Goal: Information Seeking & Learning: Learn about a topic

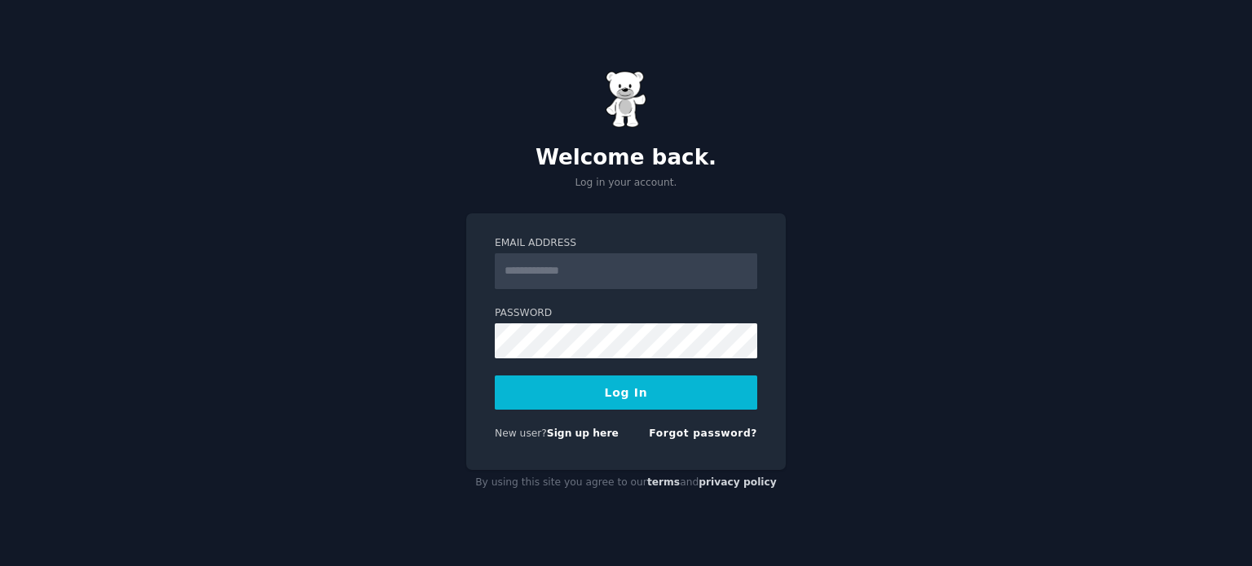
click at [557, 256] on input "Email Address" at bounding box center [626, 271] width 262 height 36
type input "**********"
click at [703, 433] on link "Forgot password?" at bounding box center [703, 433] width 108 height 11
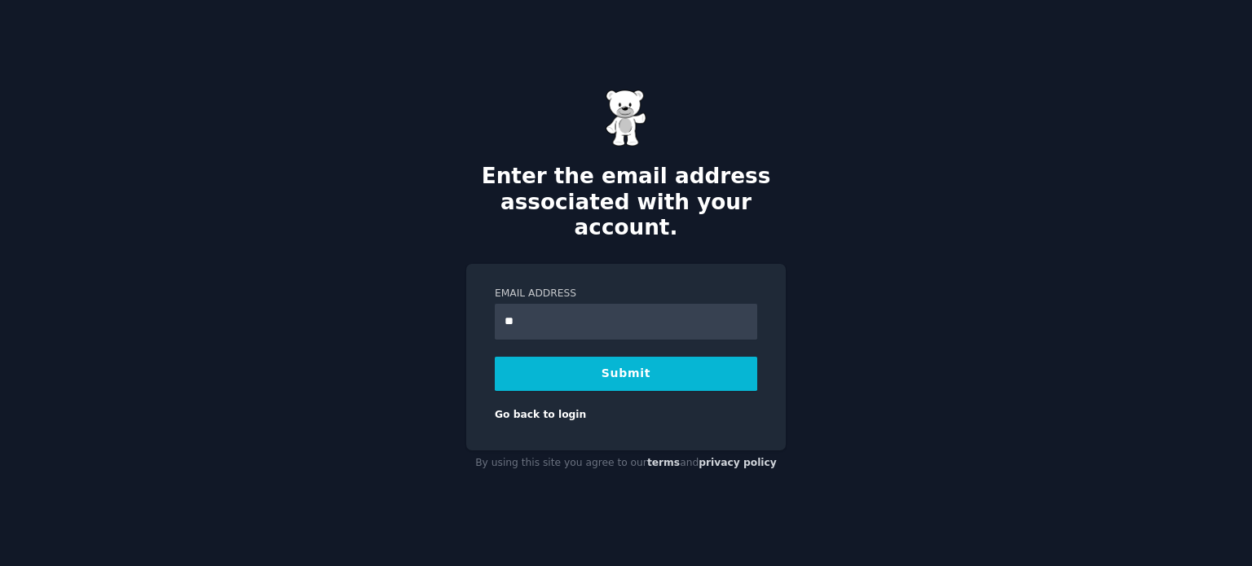
type input "**********"
click at [577, 358] on button "Submit" at bounding box center [626, 374] width 262 height 34
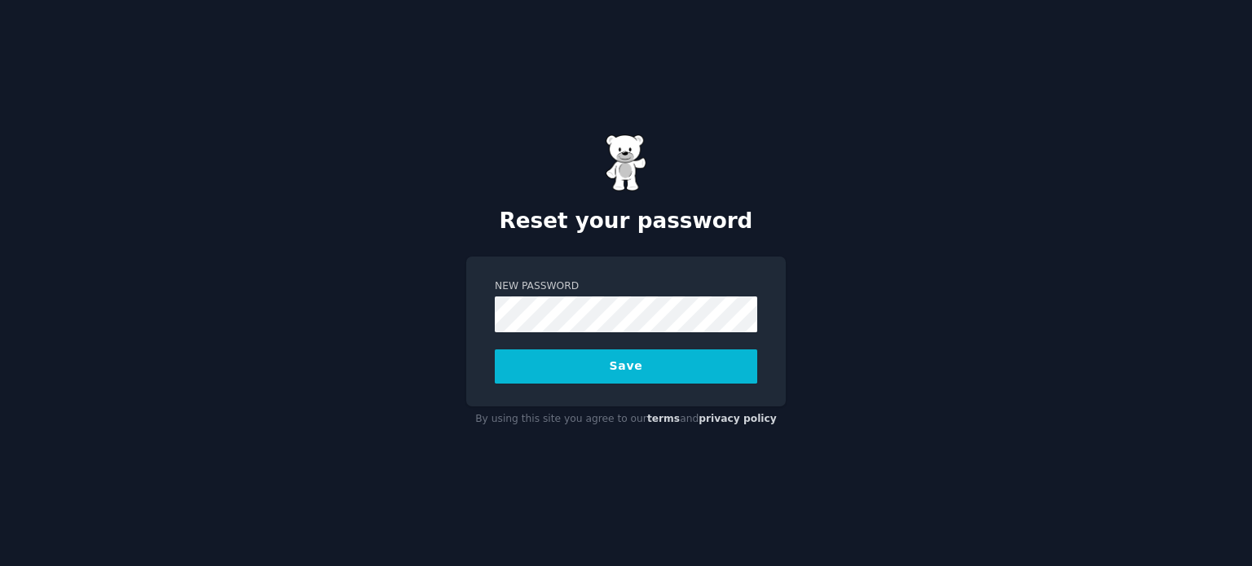
click at [756, 350] on button "Save" at bounding box center [626, 367] width 262 height 34
click at [495, 350] on button "Save" at bounding box center [626, 367] width 262 height 34
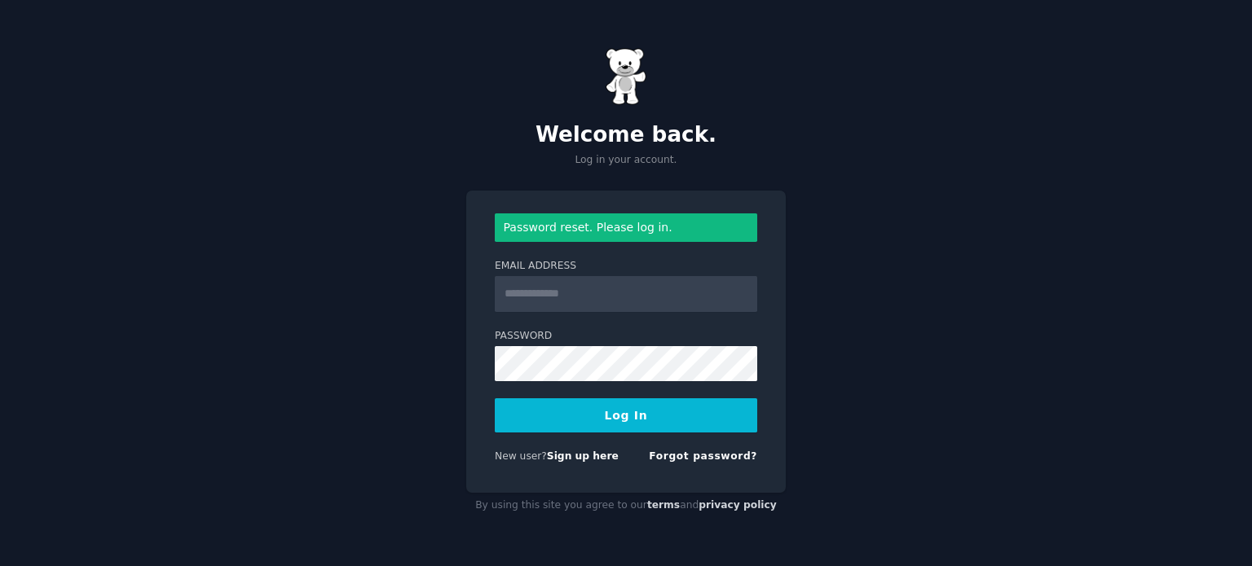
click at [604, 283] on input "Email Address" at bounding box center [626, 294] width 262 height 36
type input "**********"
click at [495, 399] on button "Log In" at bounding box center [626, 416] width 262 height 34
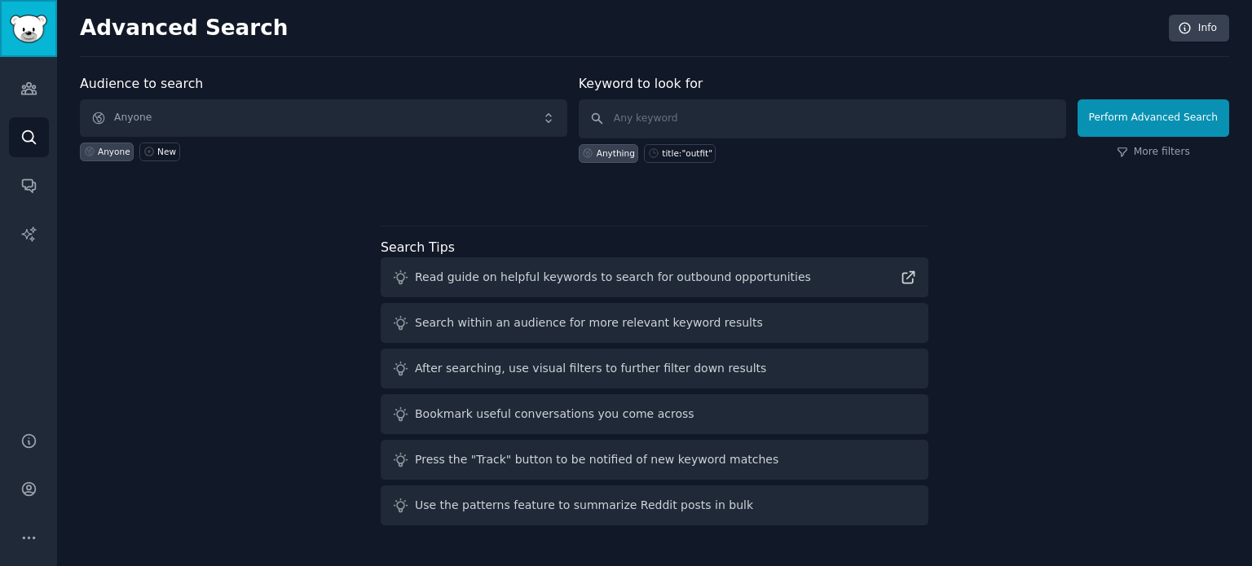
click at [28, 39] on img "Sidebar" at bounding box center [28, 29] width 37 height 29
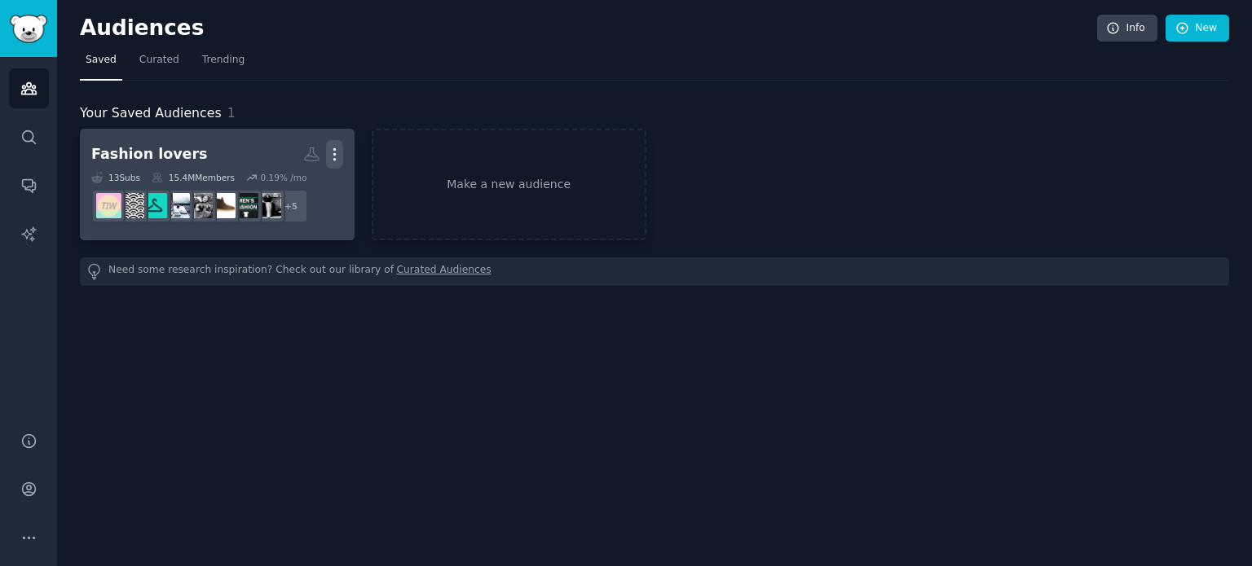
click at [336, 154] on icon "button" at bounding box center [334, 154] width 17 height 17
click at [300, 190] on p "Delete" at bounding box center [289, 188] width 37 height 17
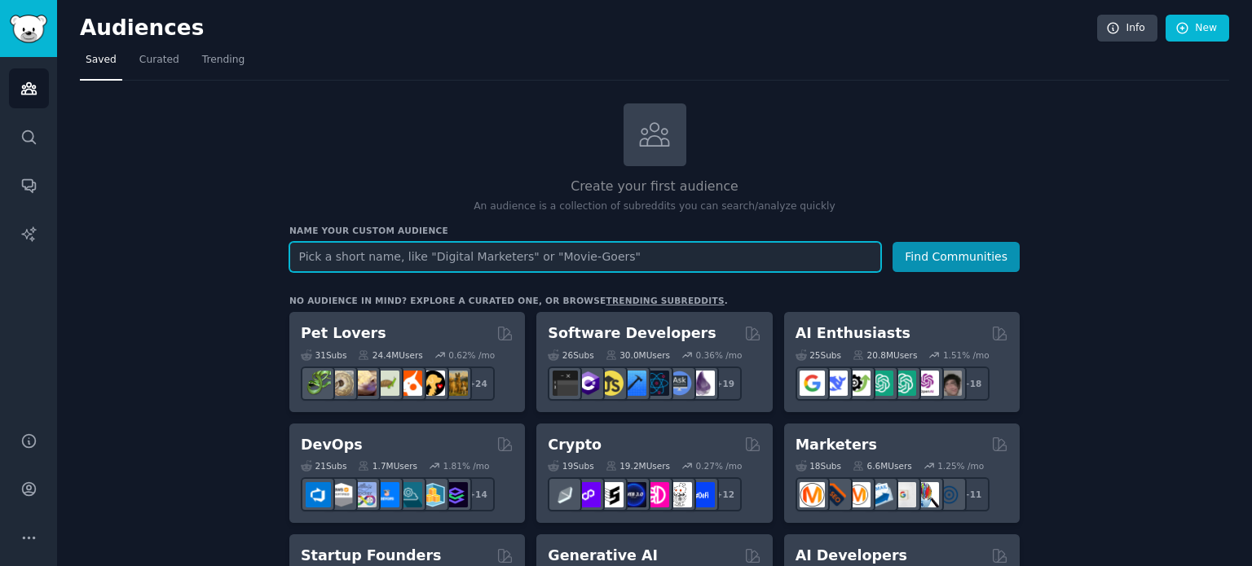
click at [448, 259] on input "text" at bounding box center [585, 257] width 592 height 30
paste input "Genealogists"
type input "Genealogists"
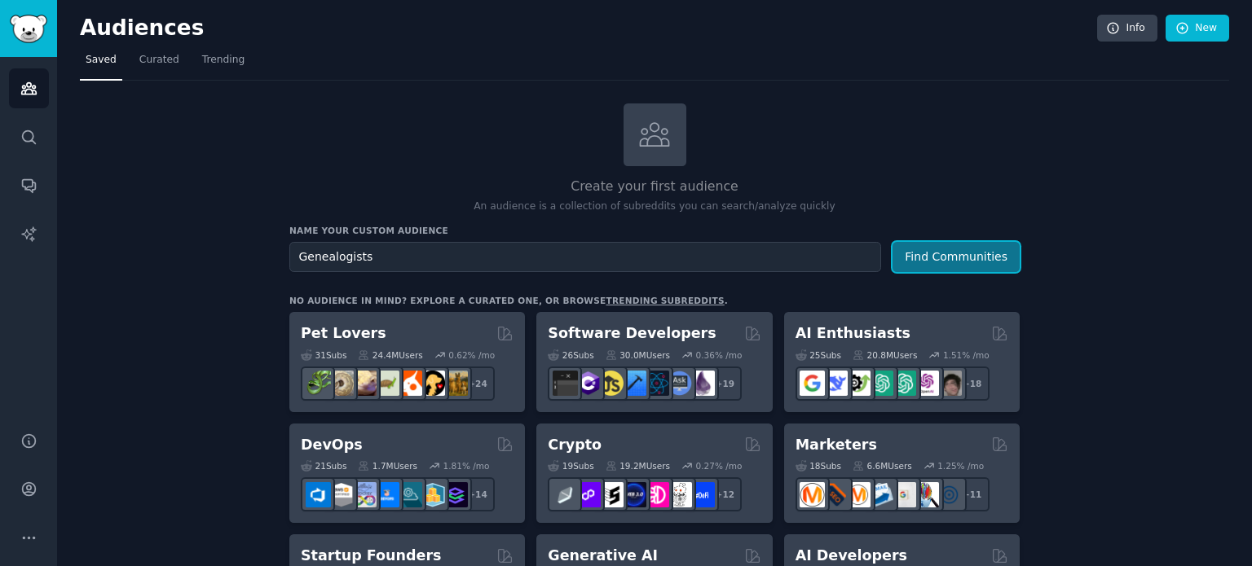
click at [988, 254] on button "Find Communities" at bounding box center [955, 257] width 127 height 30
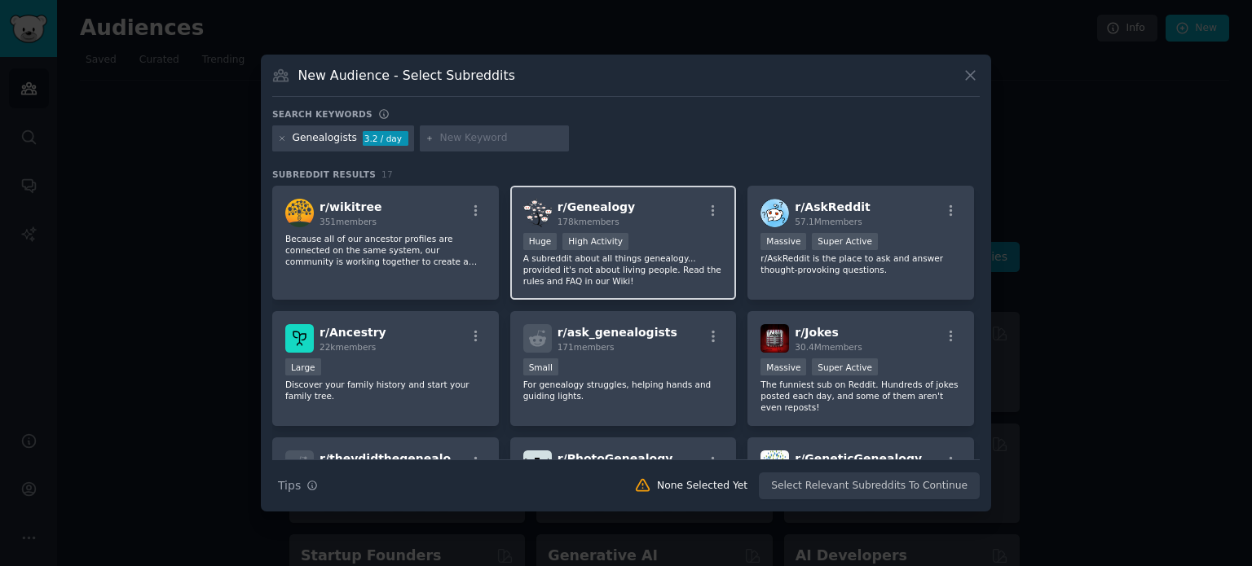
click at [634, 266] on p "A subreddit about all things genealogy... provided it's not about living people…" at bounding box center [623, 270] width 200 height 34
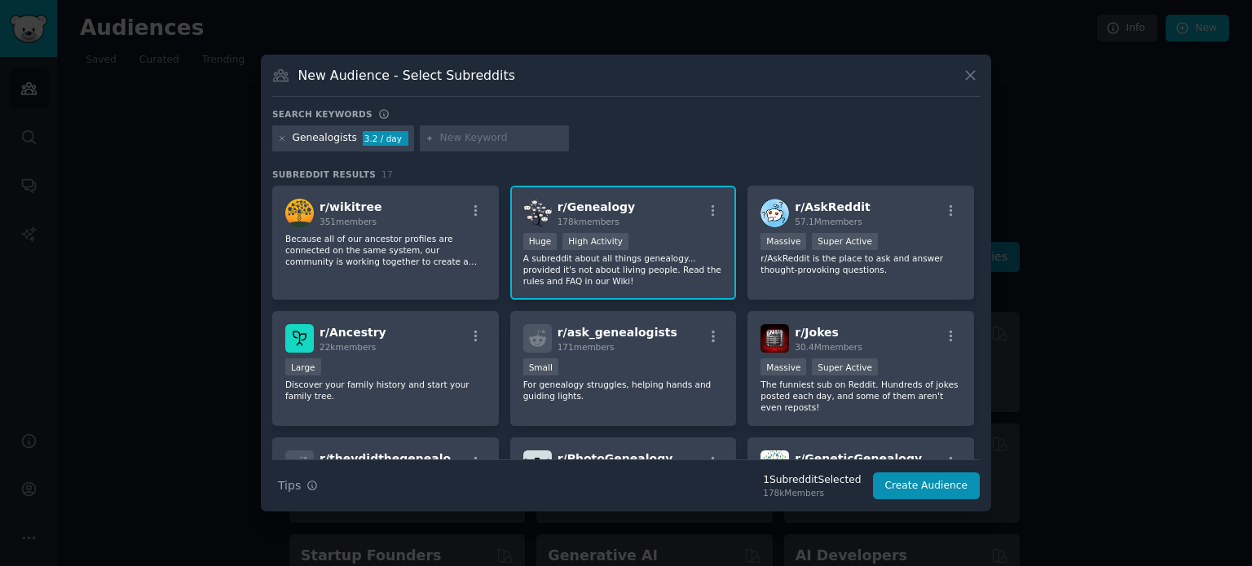
click at [587, 211] on span "r/ Genealogy" at bounding box center [596, 206] width 78 height 13
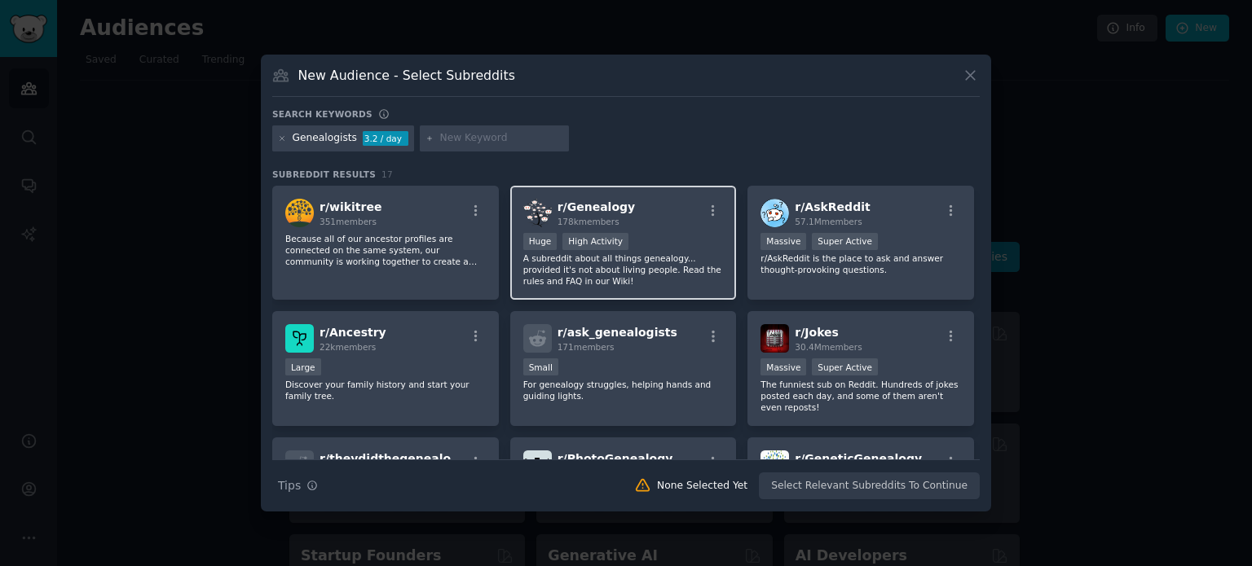
click at [587, 207] on span "r/ Genealogy" at bounding box center [596, 206] width 78 height 13
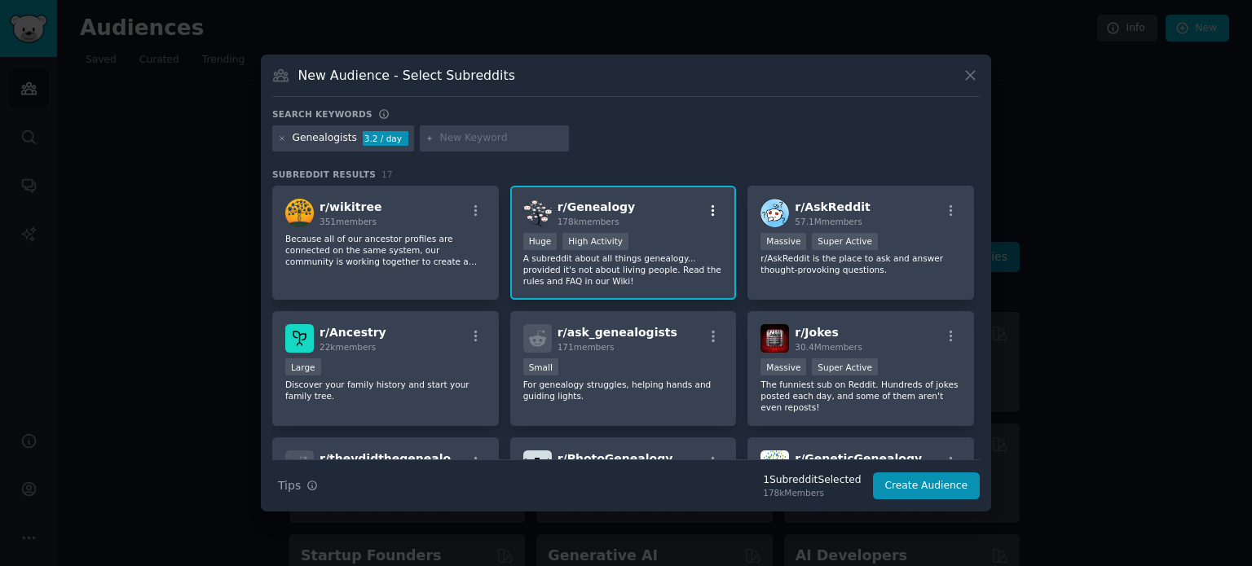
click at [711, 209] on icon "button" at bounding box center [712, 210] width 3 height 11
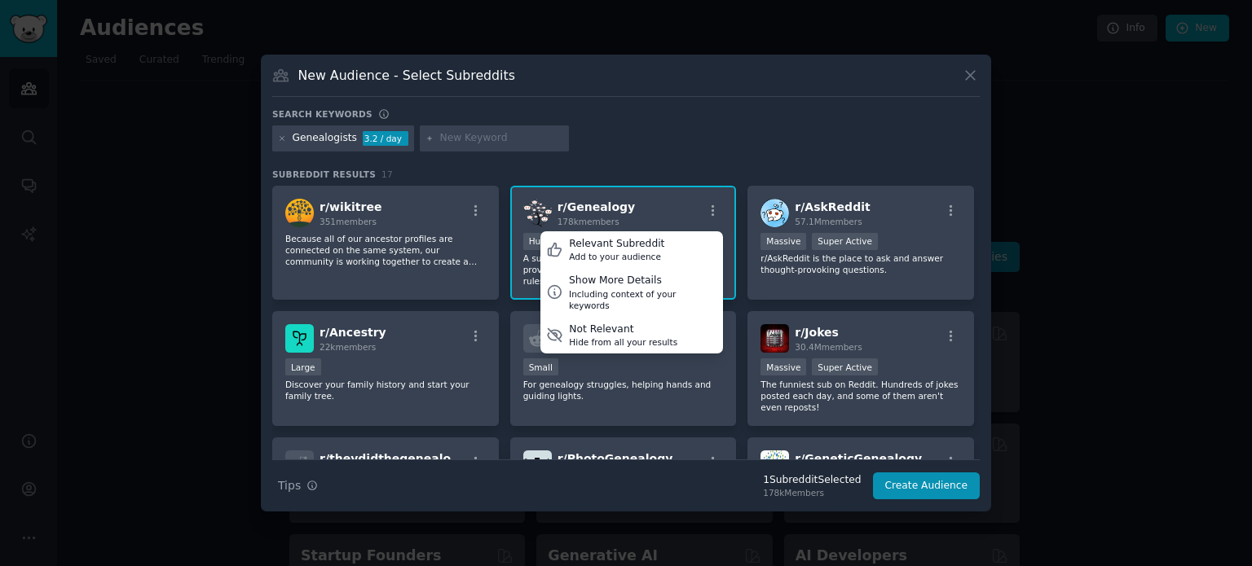
click at [670, 156] on div "Genealogists 3.2 / day" at bounding box center [625, 142] width 707 height 32
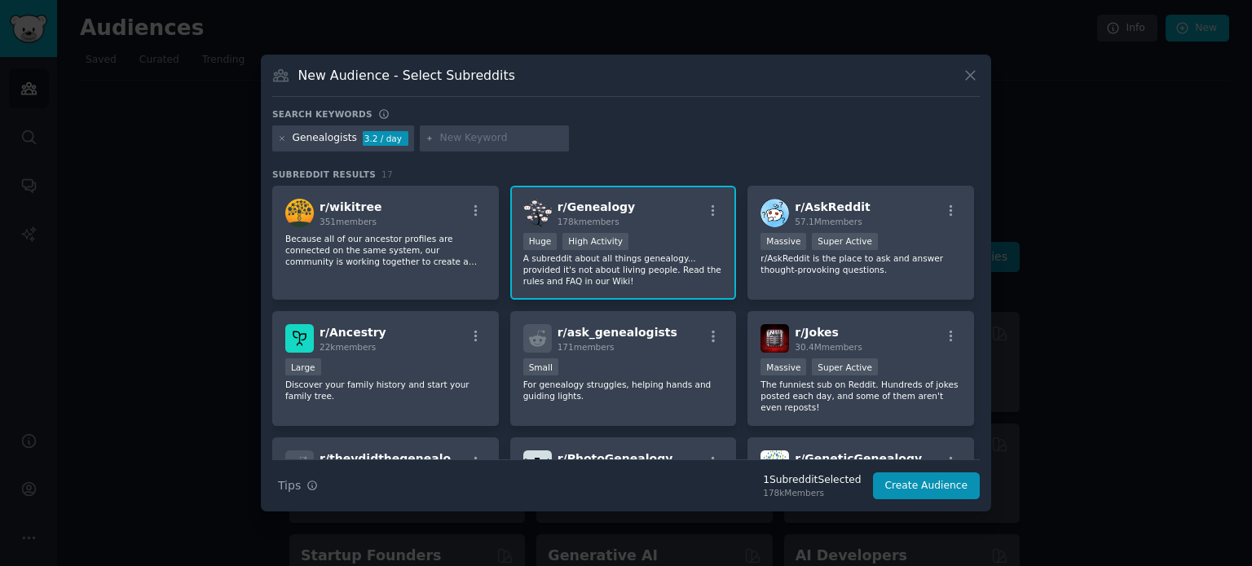
click at [714, 136] on div "Genealogists 3.2 / day" at bounding box center [625, 142] width 707 height 32
click at [975, 77] on icon at bounding box center [970, 75] width 17 height 17
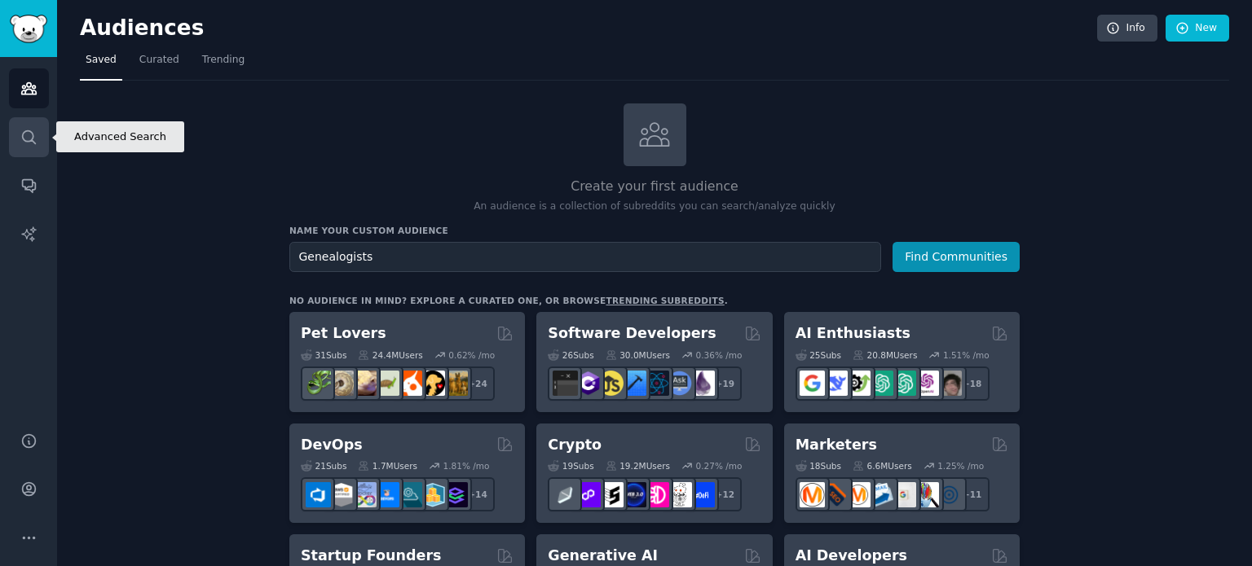
click at [29, 137] on icon "Sidebar" at bounding box center [28, 137] width 17 height 17
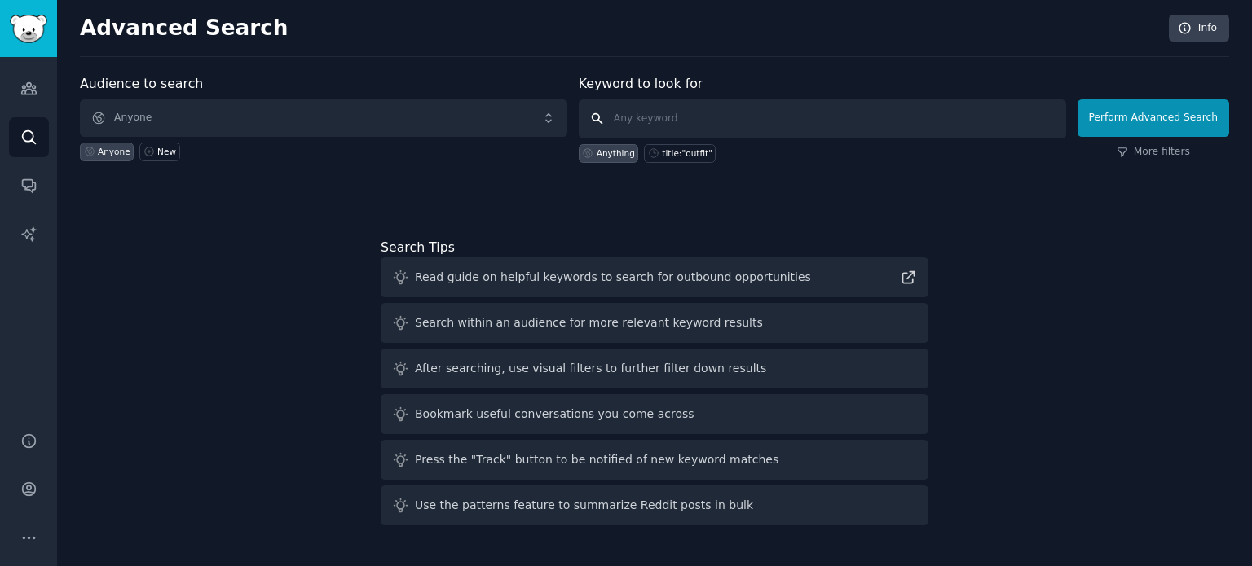
click at [745, 112] on input "text" at bounding box center [822, 118] width 487 height 39
click at [23, 96] on icon "Sidebar" at bounding box center [28, 88] width 17 height 17
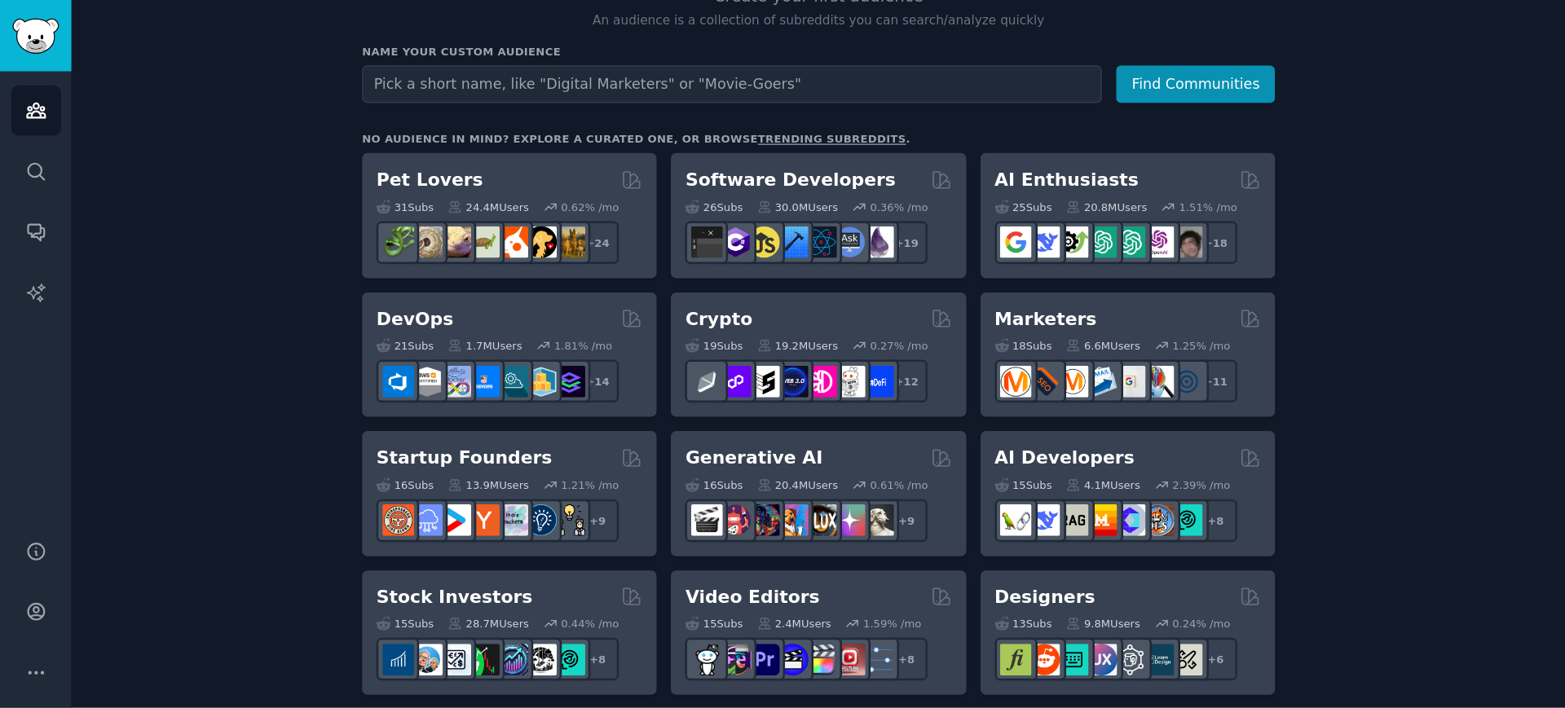
scroll to position [171, 0]
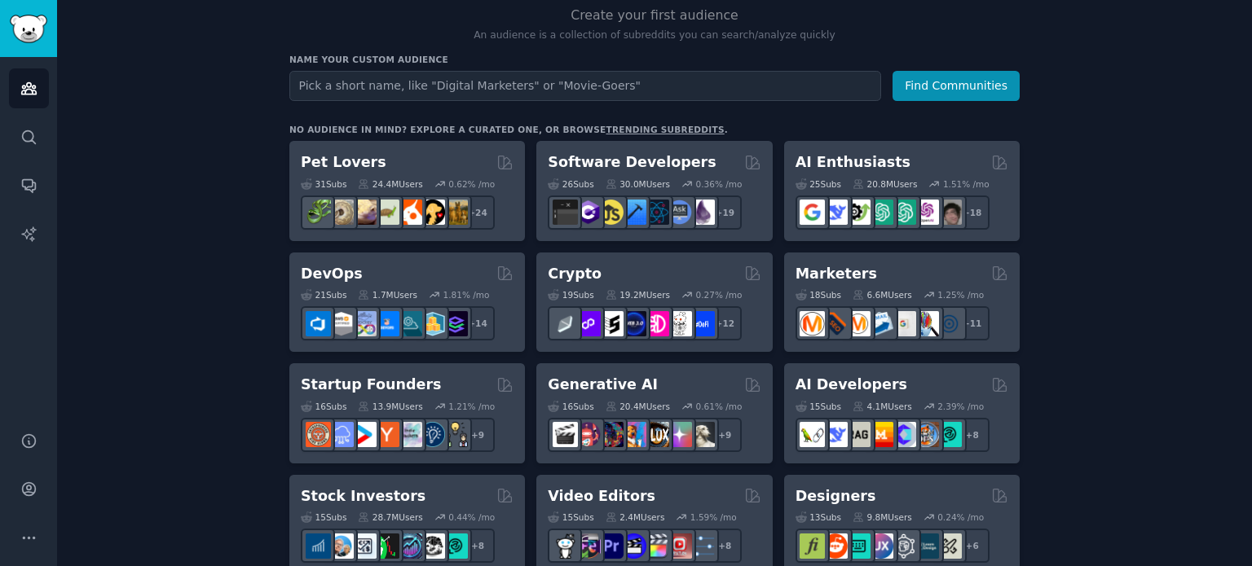
click at [520, 81] on input "text" at bounding box center [585, 86] width 592 height 30
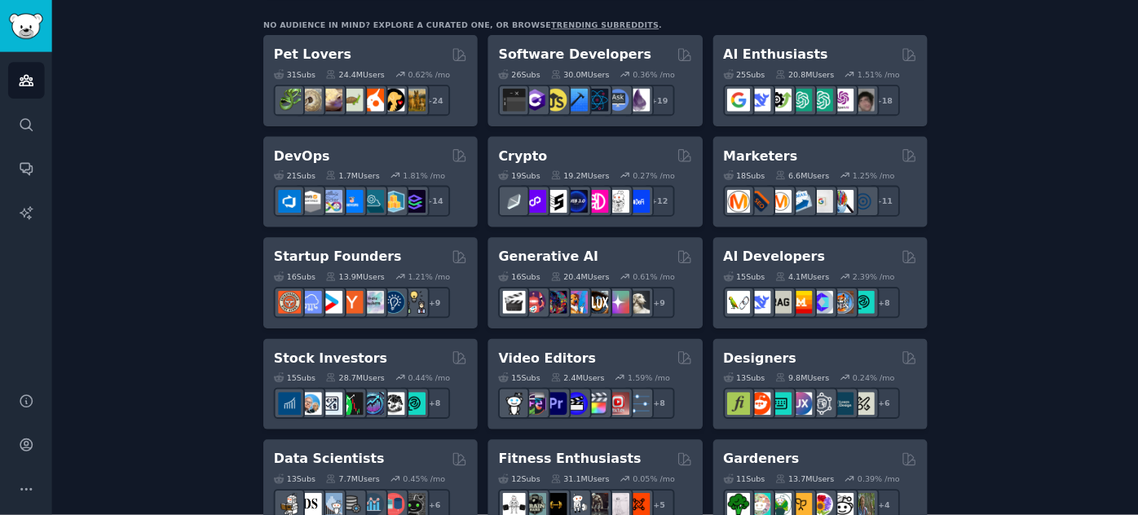
scroll to position [274, 0]
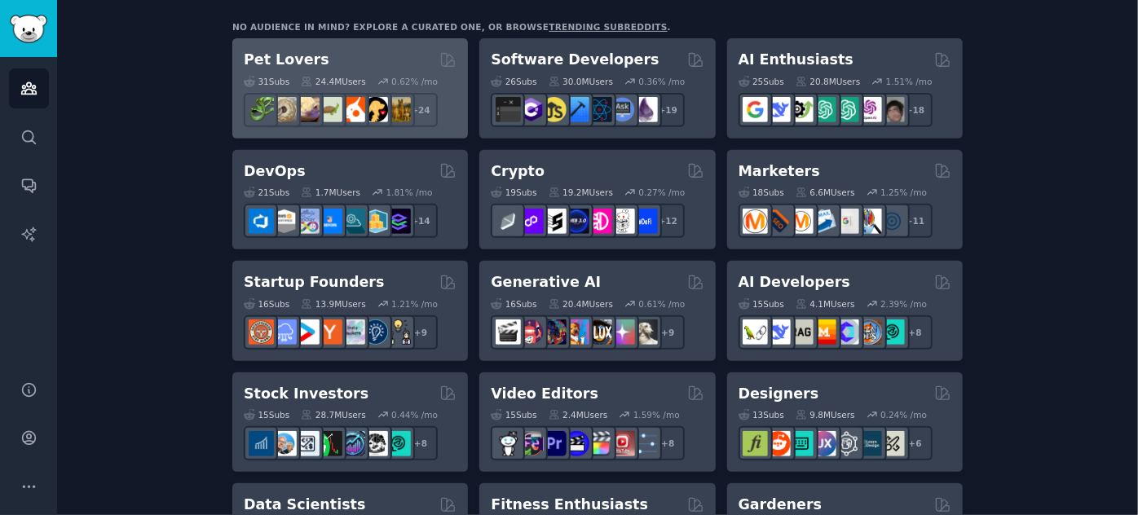
click at [331, 60] on div "Pet Lovers" at bounding box center [350, 60] width 213 height 20
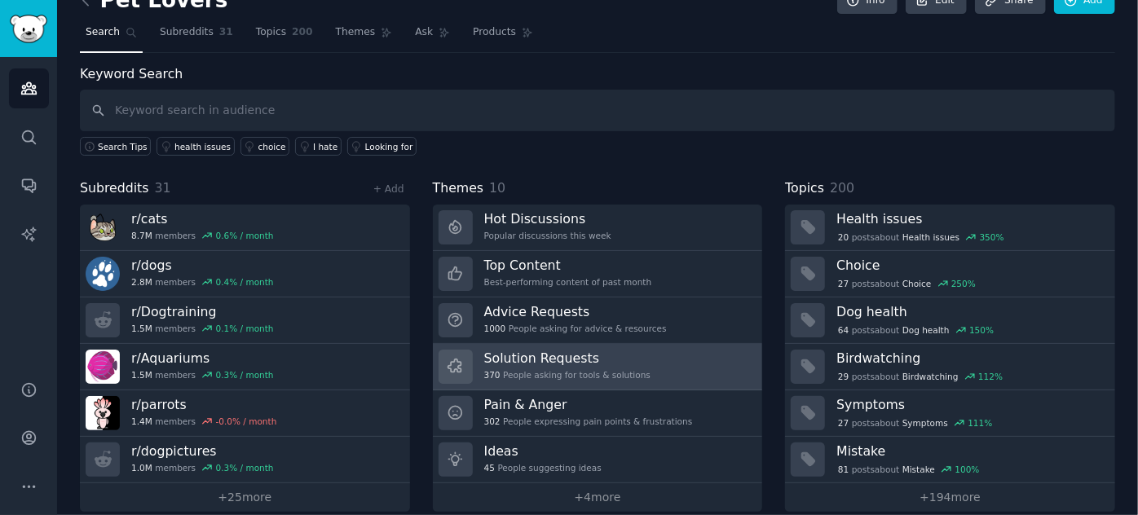
scroll to position [43, 0]
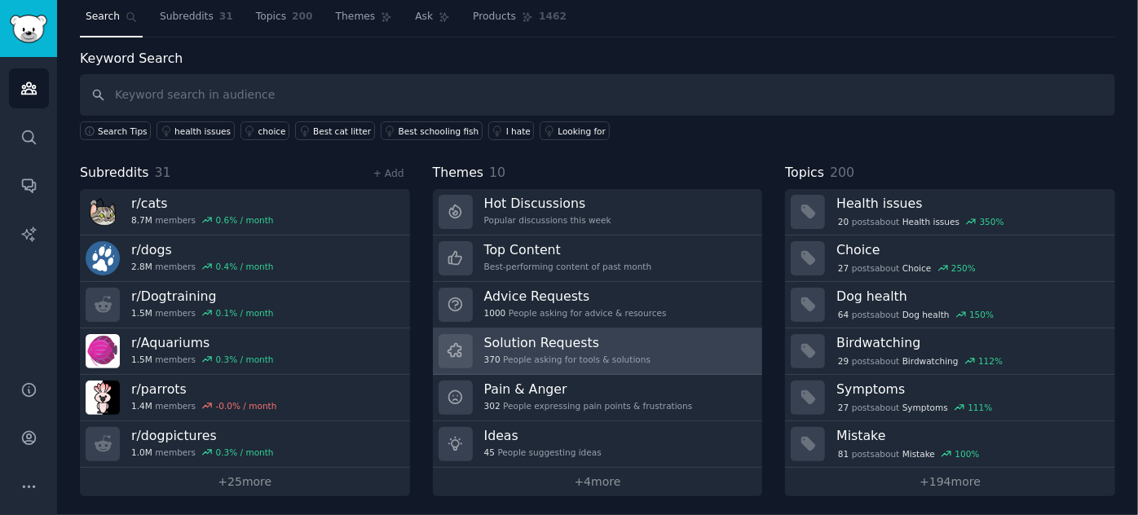
click at [545, 367] on link "Solution Requests 370 People asking for tools & solutions" at bounding box center [598, 351] width 330 height 46
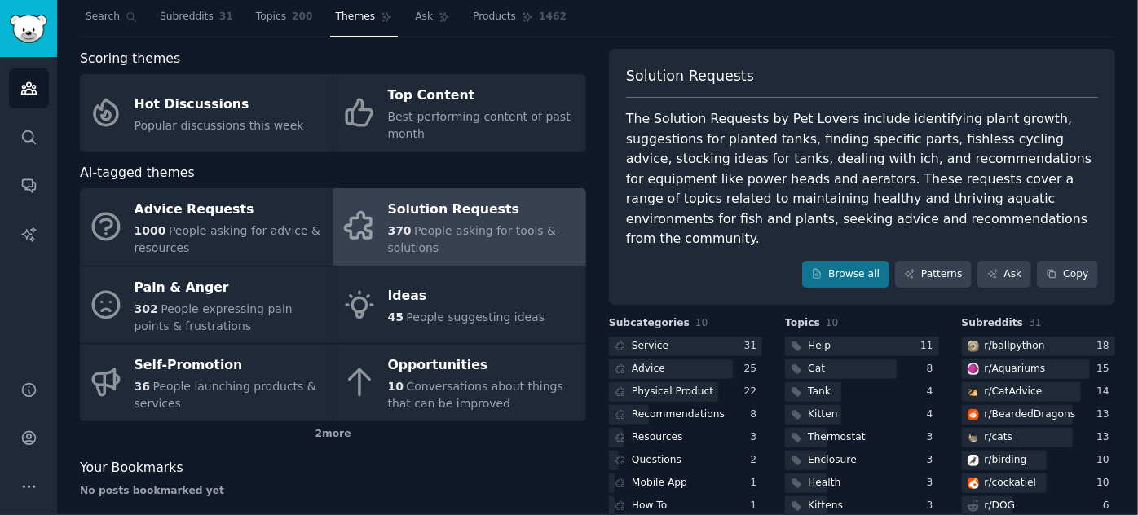
scroll to position [93, 0]
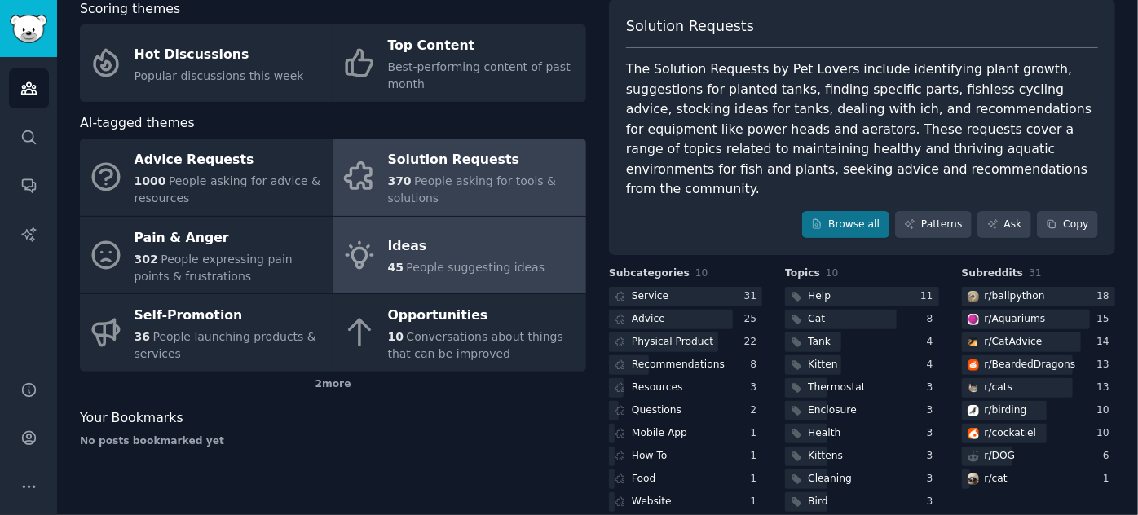
click at [475, 250] on div "Ideas" at bounding box center [466, 247] width 157 height 26
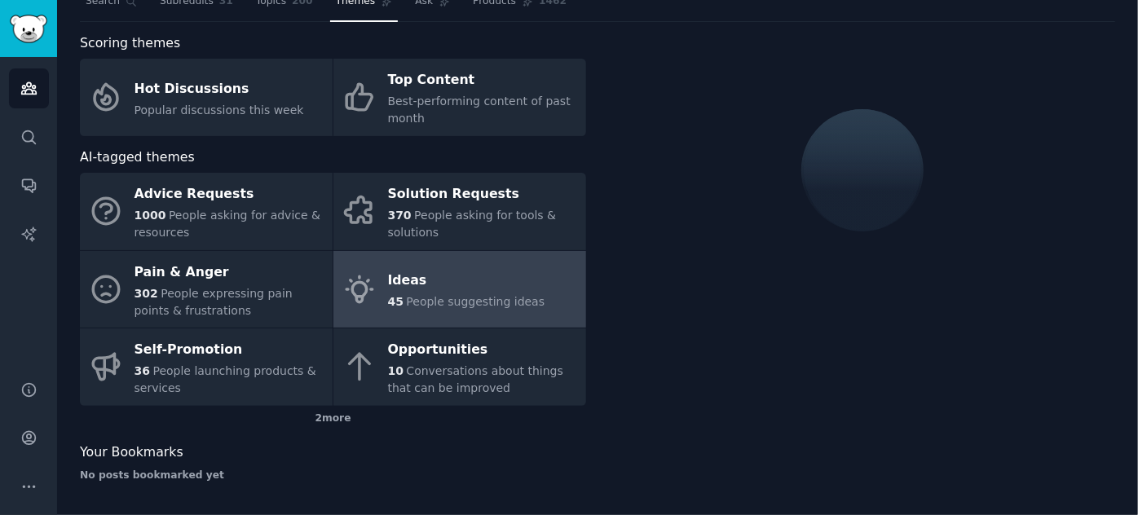
scroll to position [93, 0]
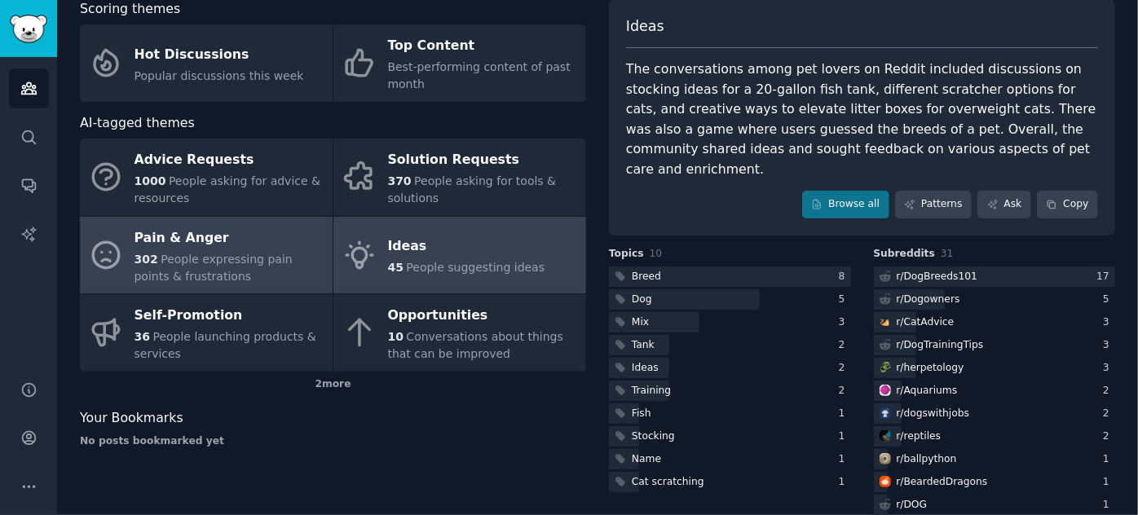
click at [249, 229] on div "Pain & Anger" at bounding box center [229, 238] width 190 height 26
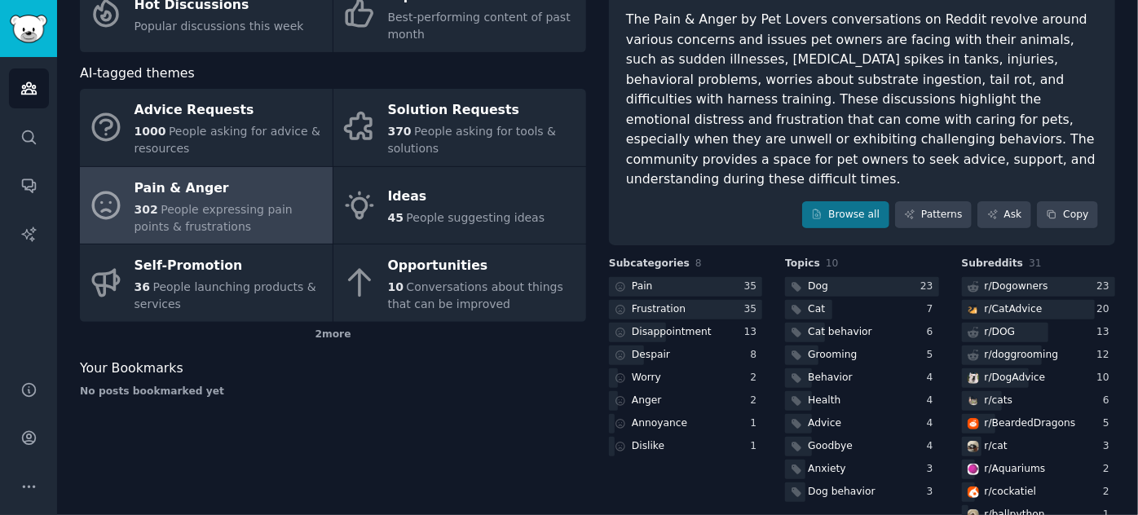
scroll to position [202, 0]
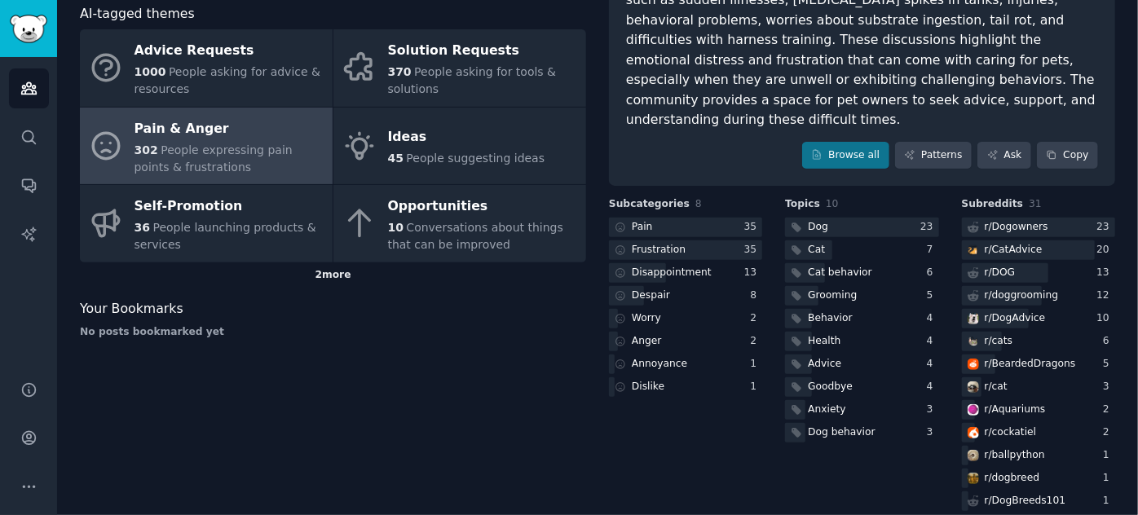
click at [319, 279] on div "2 more" at bounding box center [333, 275] width 506 height 26
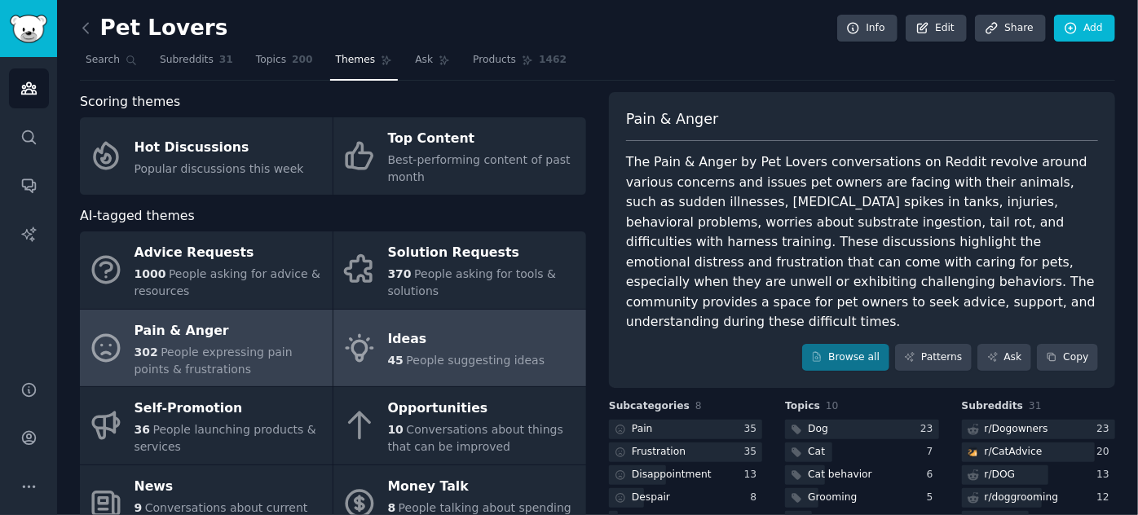
scroll to position [0, 0]
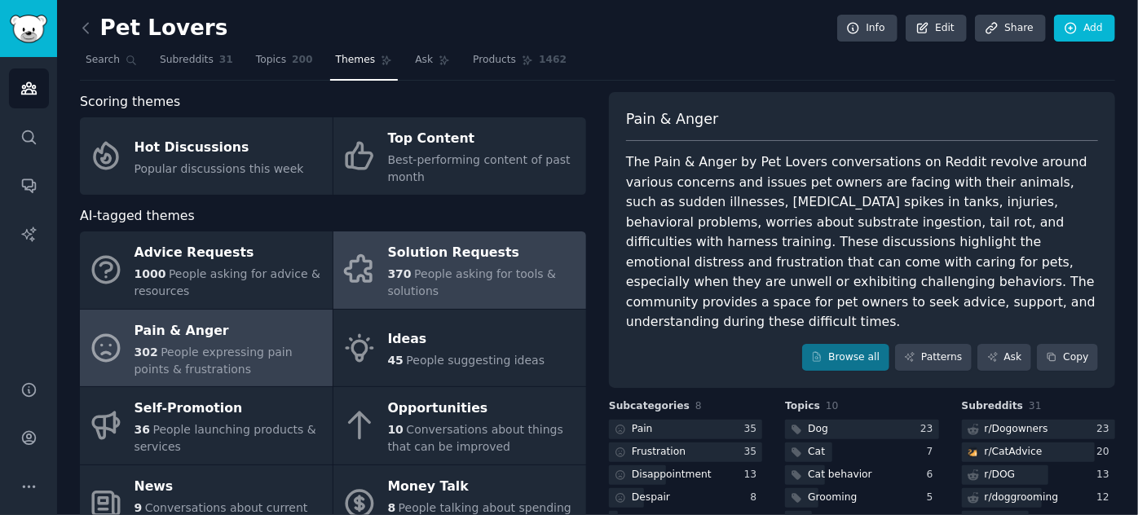
click at [460, 281] on div "370 People asking for tools & solutions" at bounding box center [483, 283] width 190 height 34
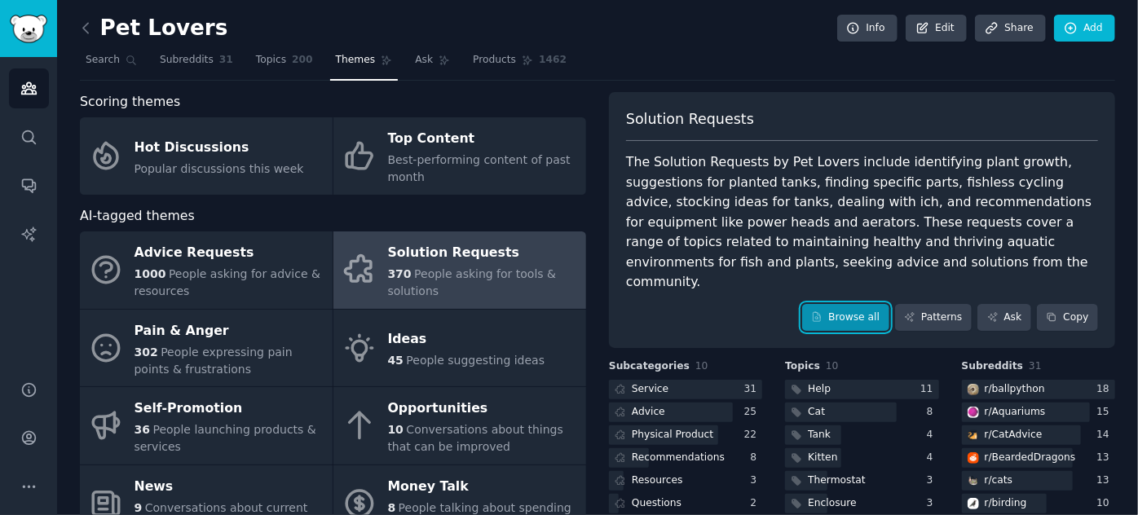
click at [846, 304] on link "Browse all" at bounding box center [845, 318] width 87 height 28
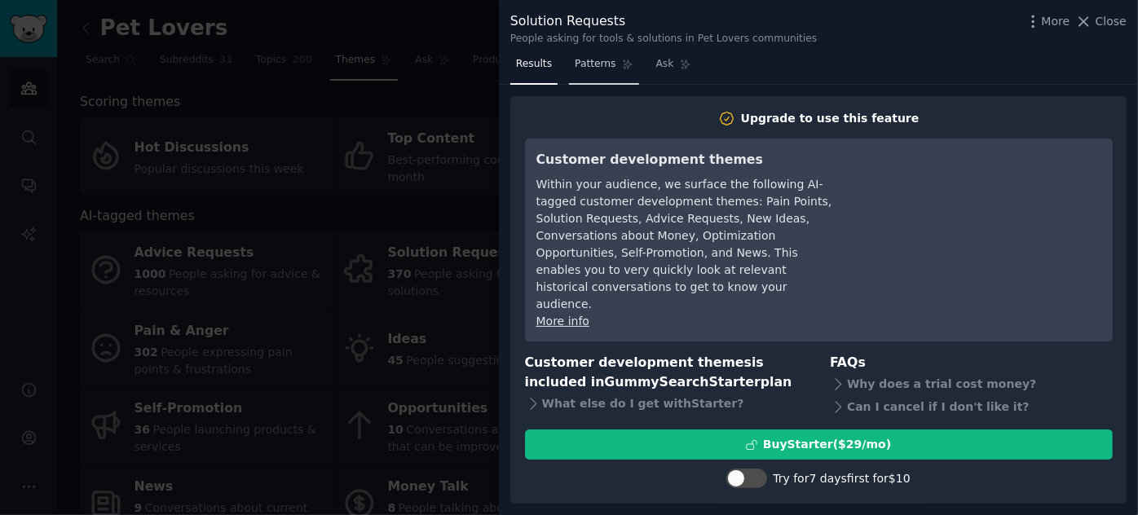
click at [580, 64] on span "Patterns" at bounding box center [595, 64] width 41 height 15
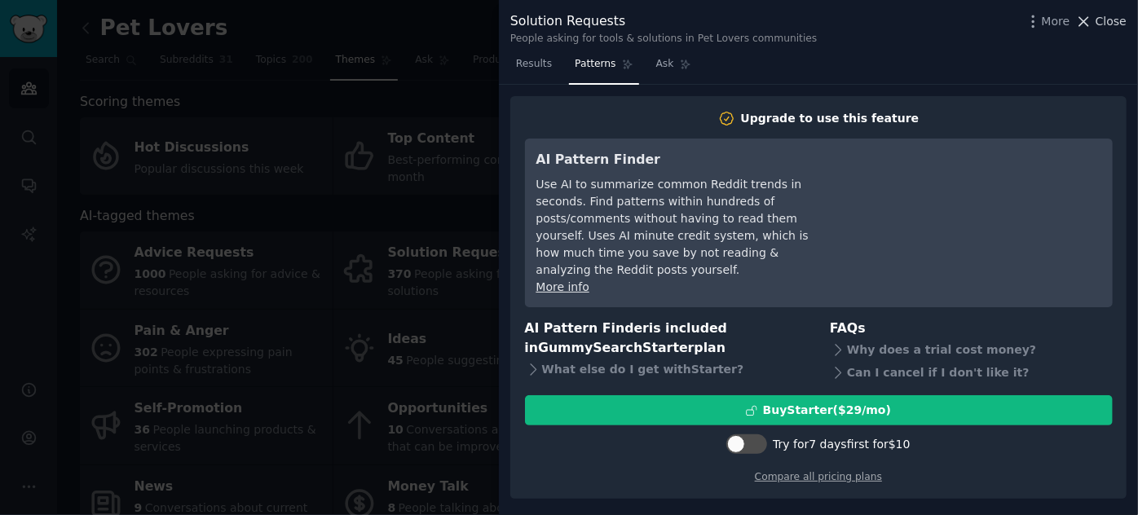
click at [1088, 21] on icon at bounding box center [1084, 21] width 9 height 9
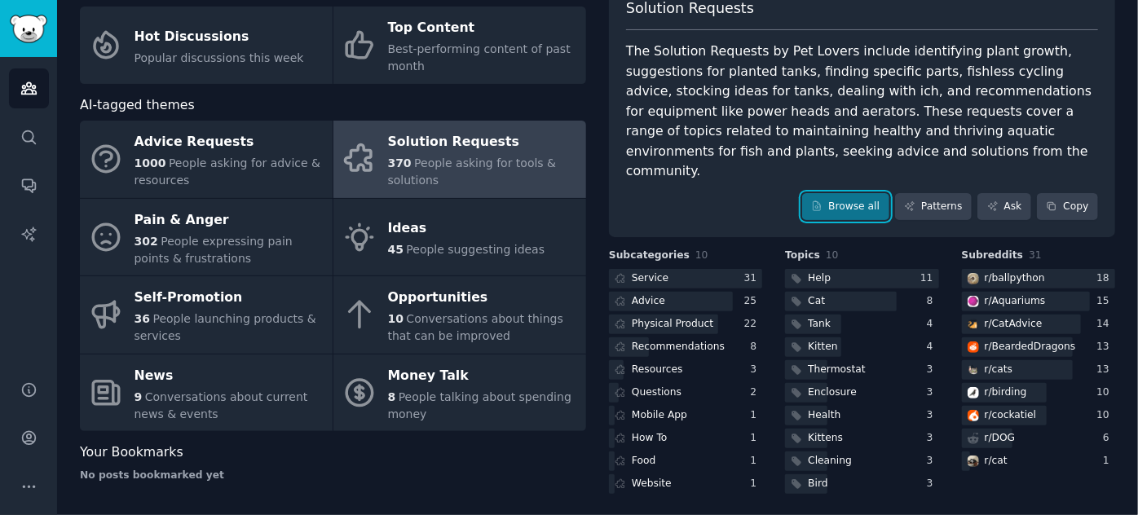
scroll to position [111, 0]
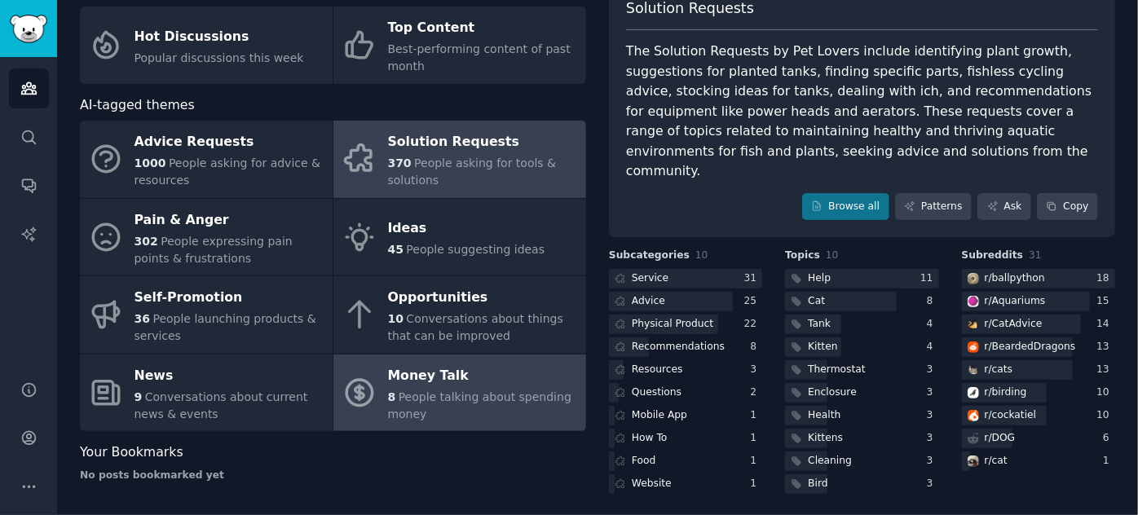
click at [507, 374] on div "Money Talk" at bounding box center [483, 376] width 190 height 26
